Goal: Browse casually

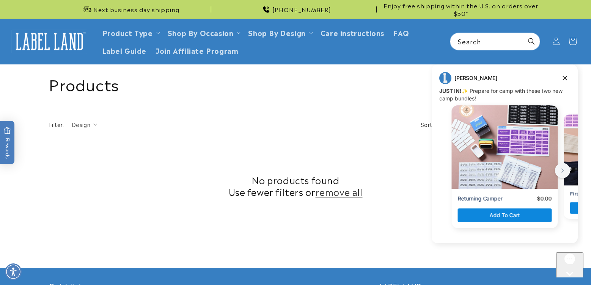
scroll to position [283, 0]
